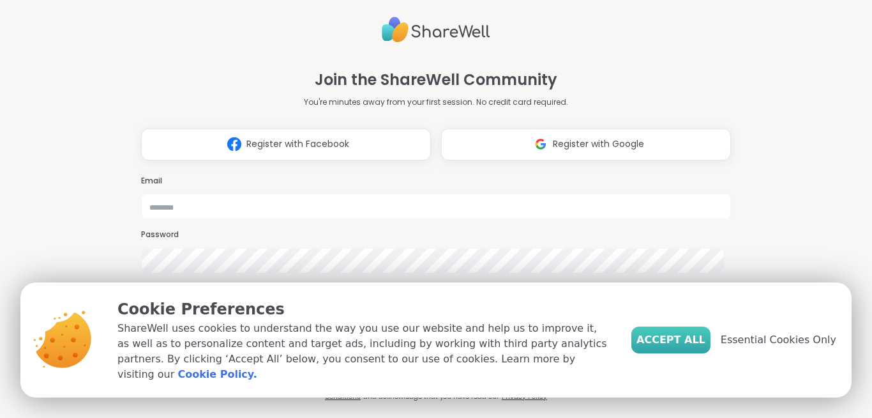
click at [673, 338] on span "Accept All" at bounding box center [671, 339] width 69 height 15
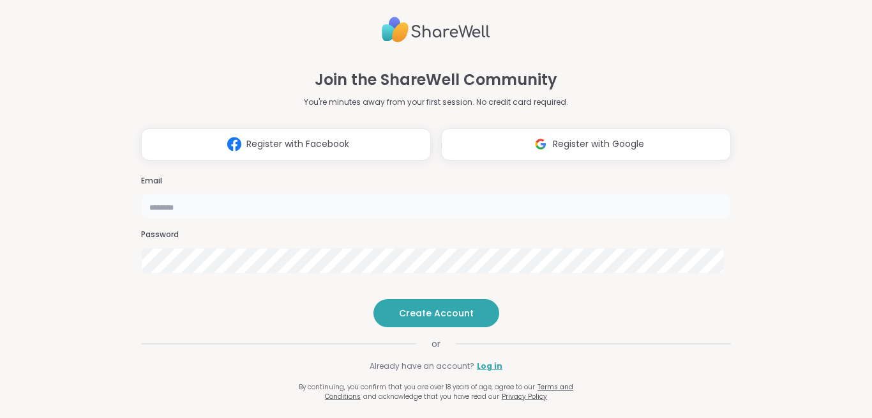
click at [421, 193] on input "email" at bounding box center [436, 206] width 590 height 26
type input "**********"
